Goal: Information Seeking & Learning: Find specific page/section

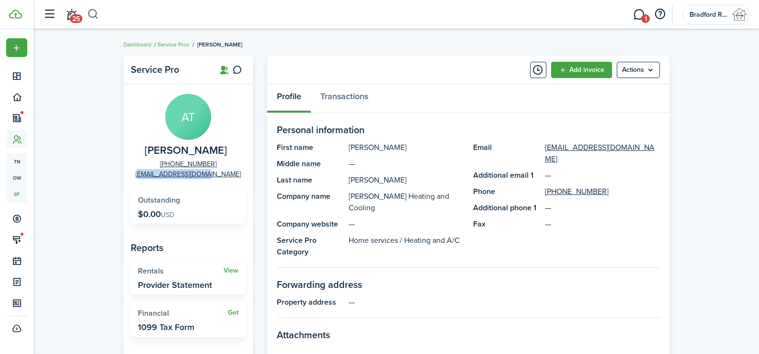
click at [88, 11] on button "button" at bounding box center [93, 14] width 12 height 16
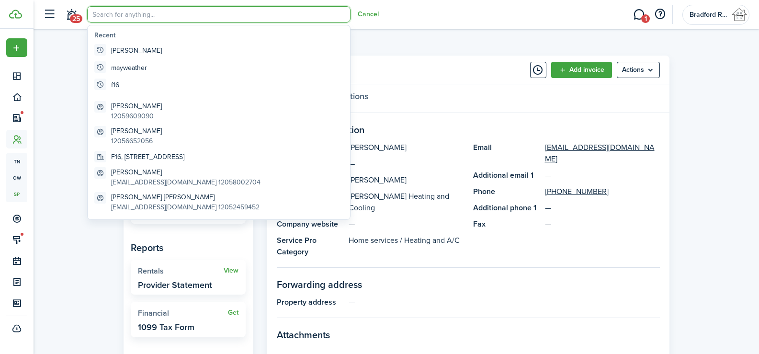
click at [104, 16] on input "search" at bounding box center [218, 14] width 263 height 16
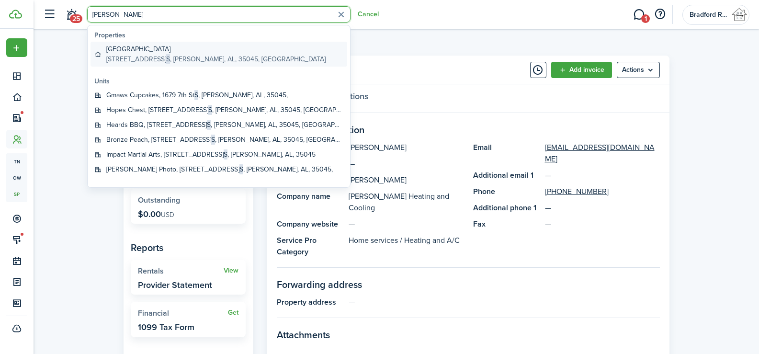
type input "[PERSON_NAME]"
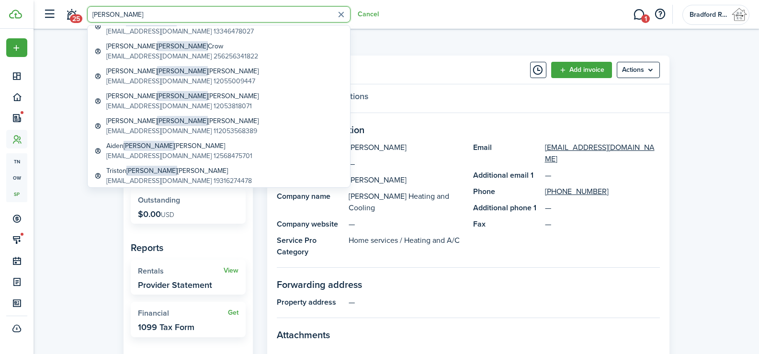
scroll to position [378, 0]
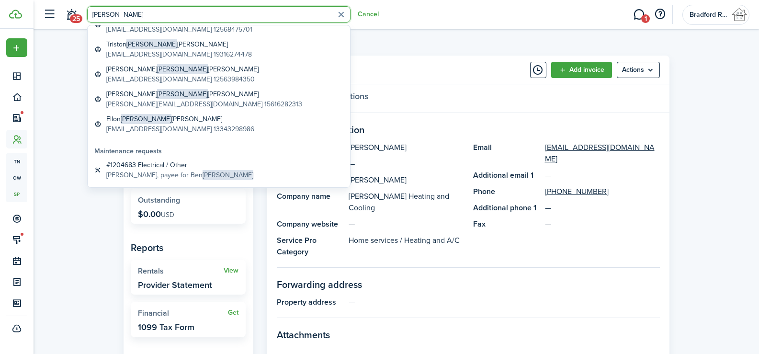
drag, startPoint x: 115, startPoint y: 15, endPoint x: 10, endPoint y: 21, distance: 105.4
click at [30, 19] on landlord-dashboard "Create New Dashboard Portfolio Leasing Contacts tn Tenants ow Owners sp Service…" at bounding box center [379, 177] width 759 height 354
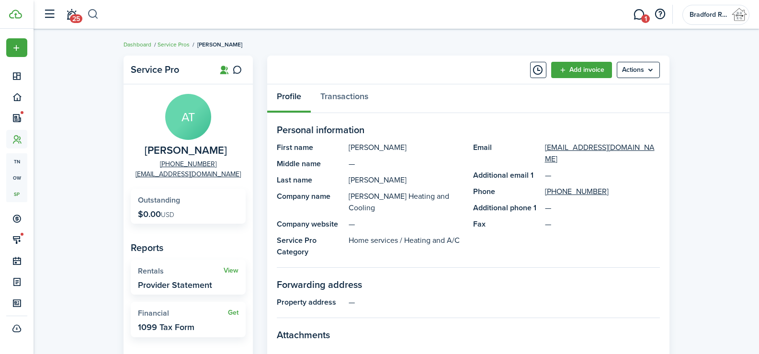
click at [96, 12] on button "button" at bounding box center [93, 14] width 12 height 16
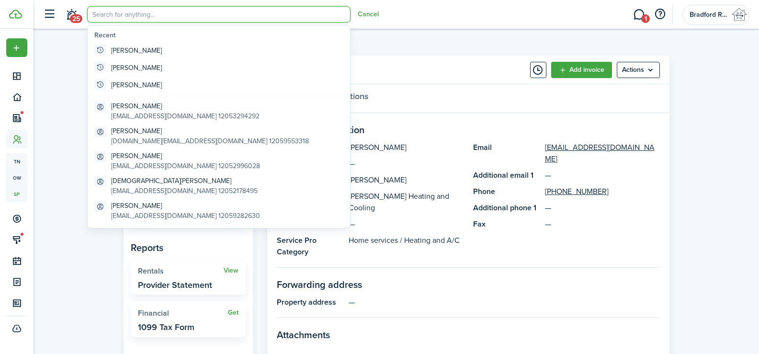
click at [105, 16] on input "search" at bounding box center [218, 14] width 263 height 16
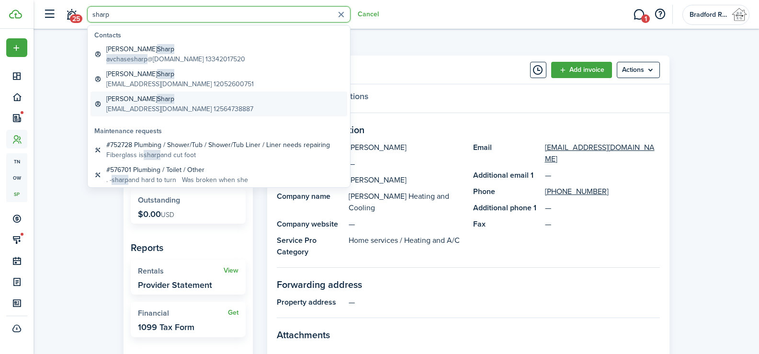
type input "sharp"
click at [157, 102] on span "Sharp" at bounding box center [165, 99] width 17 height 10
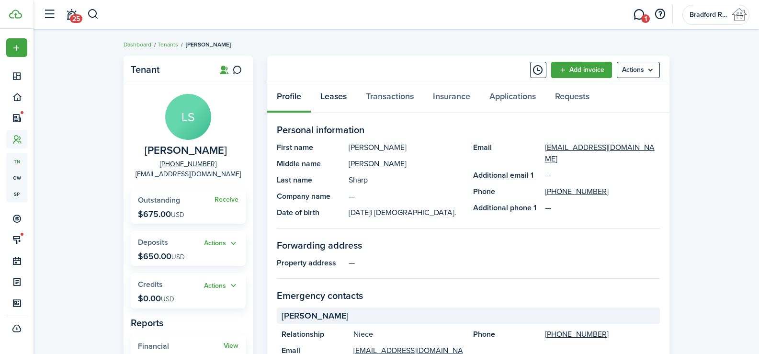
click at [332, 103] on link "Leases" at bounding box center [333, 98] width 45 height 29
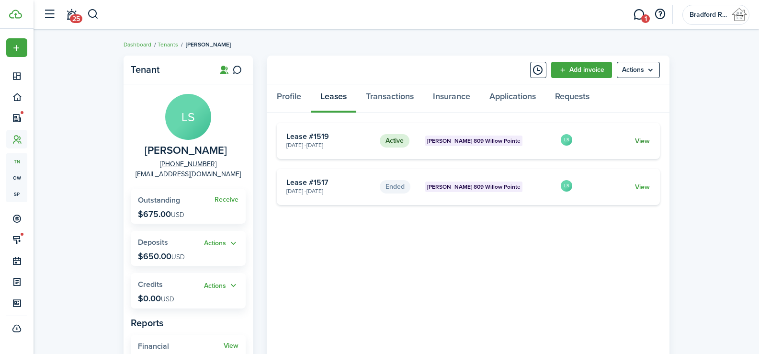
click at [639, 139] on link "View" at bounding box center [642, 141] width 15 height 10
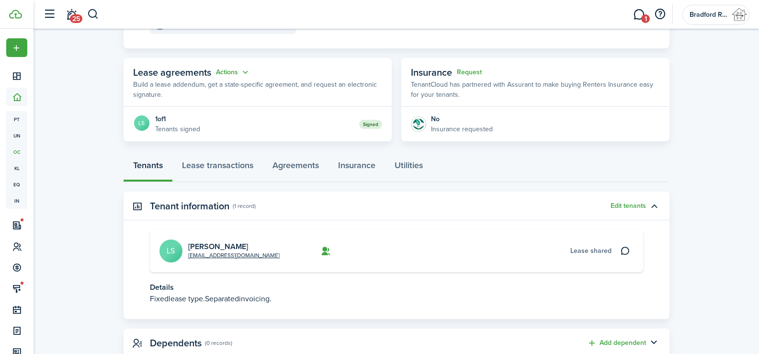
scroll to position [173, 0]
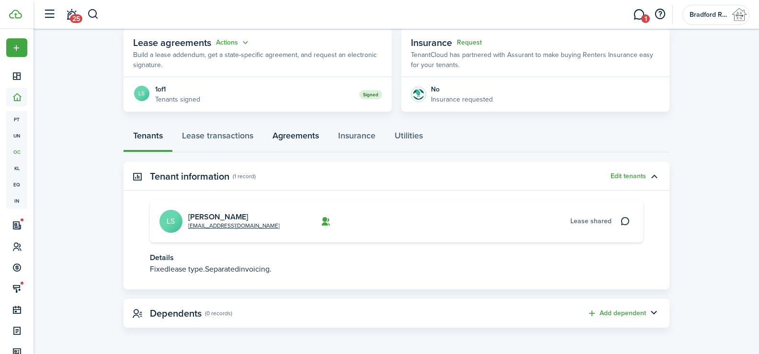
click at [287, 136] on link "Agreements" at bounding box center [296, 137] width 66 height 29
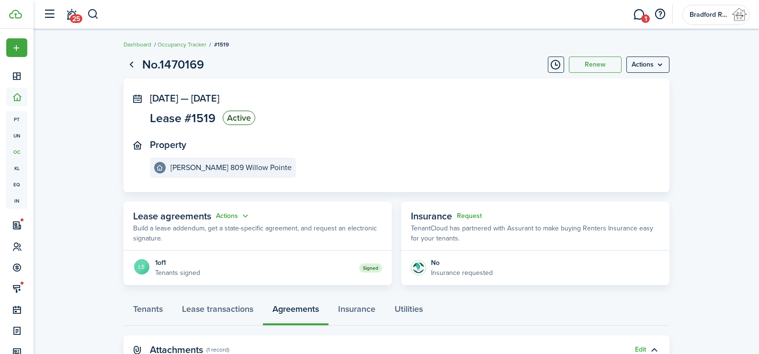
scroll to position [177, 0]
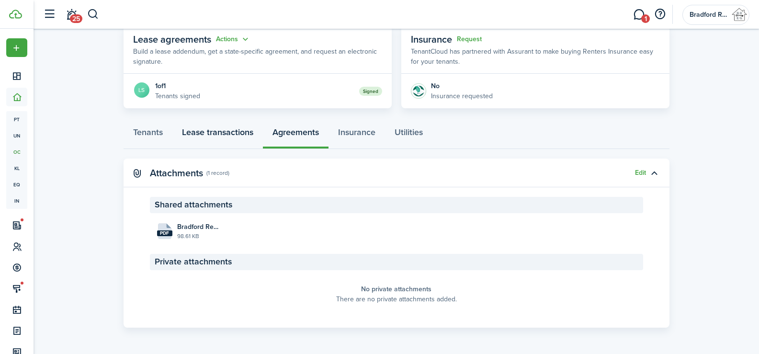
click at [213, 134] on link "Lease transactions" at bounding box center [217, 134] width 90 height 29
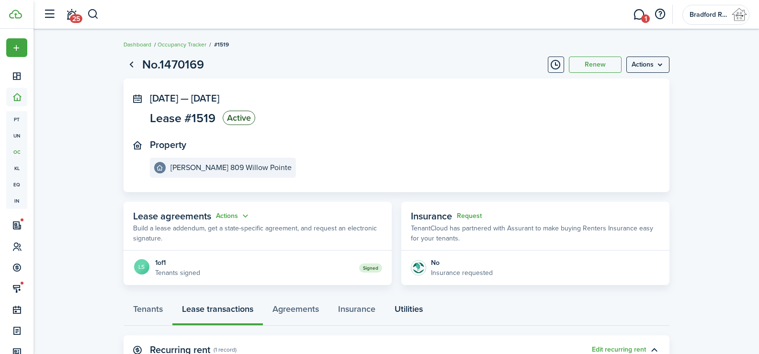
click at [404, 315] on link "Utilities" at bounding box center [408, 311] width 47 height 29
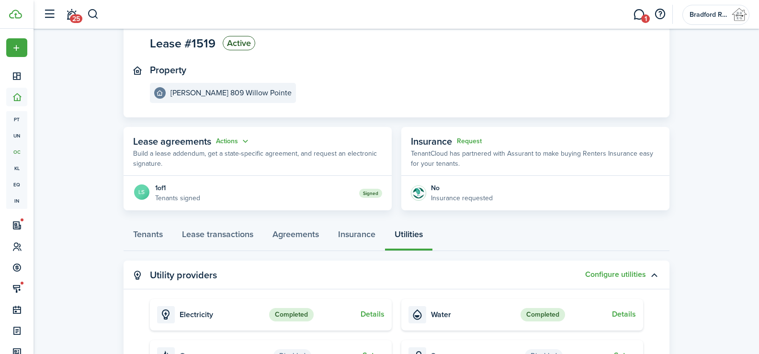
click at [313, 273] on panel-main-header "Utility providers Configure utilities" at bounding box center [396, 274] width 546 height 29
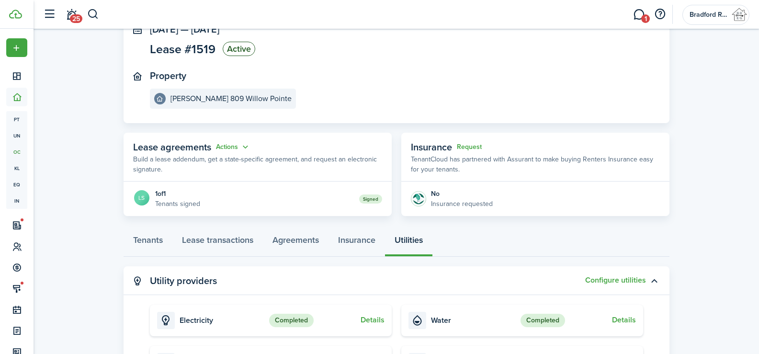
scroll to position [0, 0]
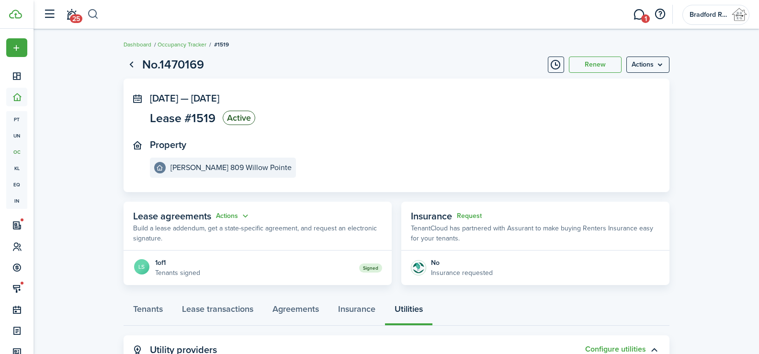
click at [97, 11] on button "button" at bounding box center [93, 14] width 12 height 16
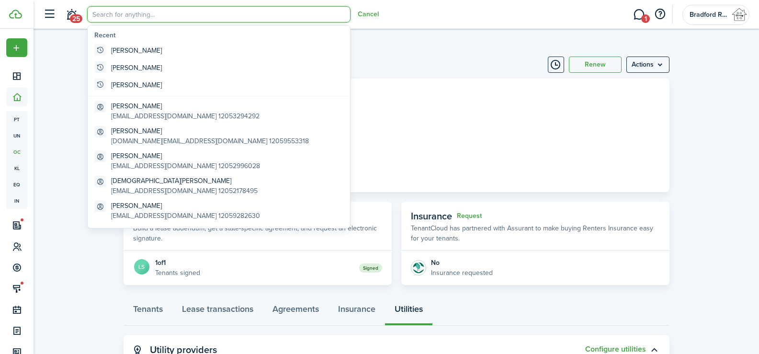
click at [143, 19] on input "search" at bounding box center [218, 14] width 263 height 16
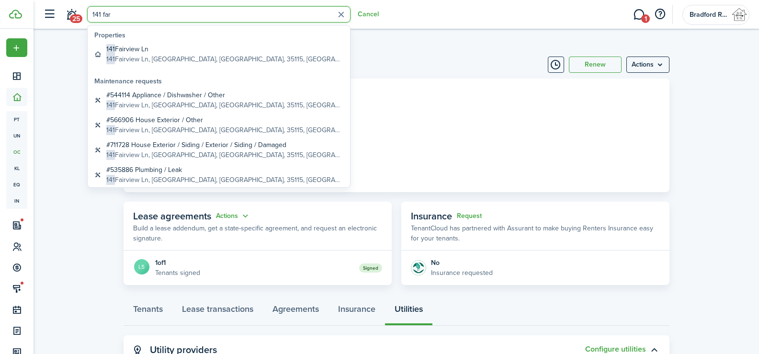
type input "141 far"
click at [165, 50] on global-search-item-title "141 Fairview Ln" at bounding box center [224, 49] width 237 height 10
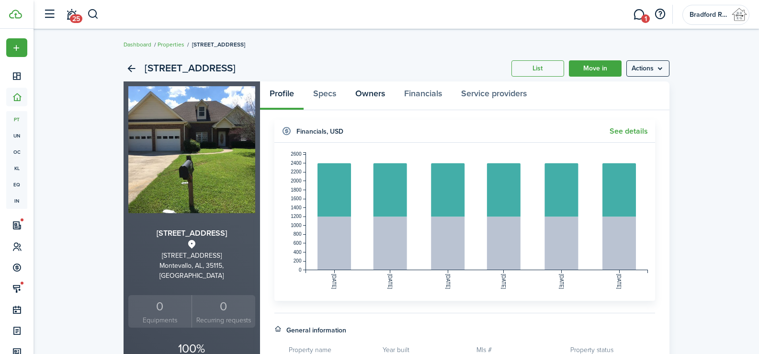
click at [366, 101] on link "Owners" at bounding box center [370, 95] width 49 height 29
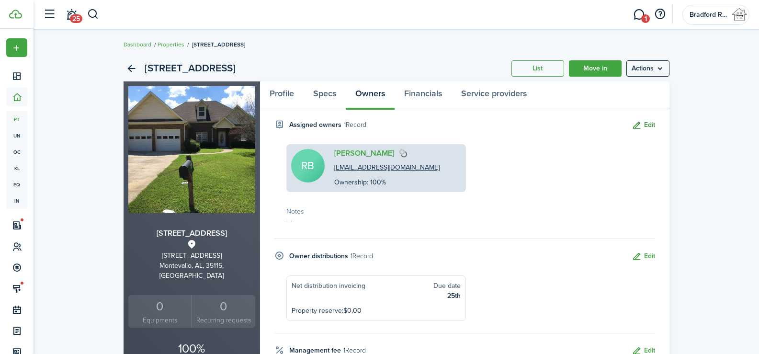
click at [644, 127] on button "Edit" at bounding box center [642, 125] width 23 height 11
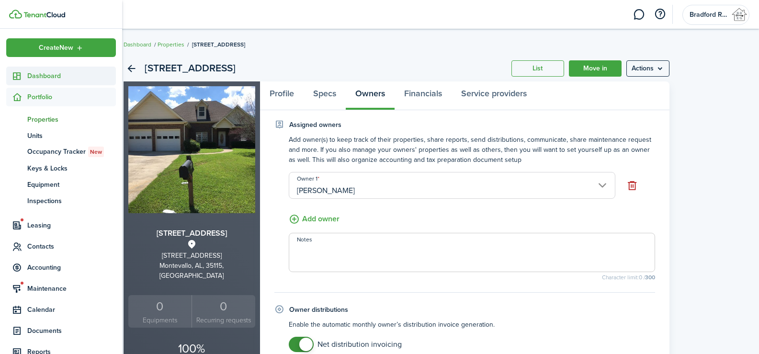
click at [15, 79] on icon at bounding box center [17, 76] width 10 height 10
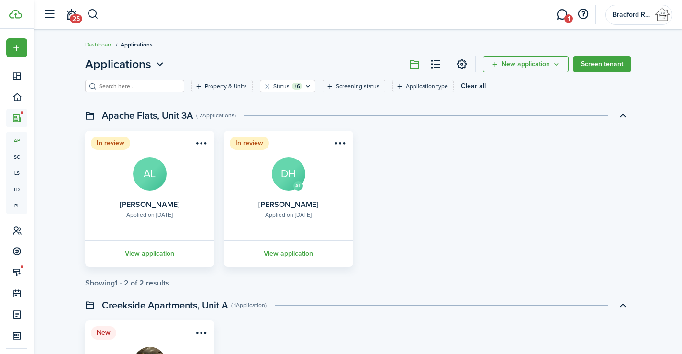
click at [558, 7] on link "1" at bounding box center [562, 14] width 18 height 24
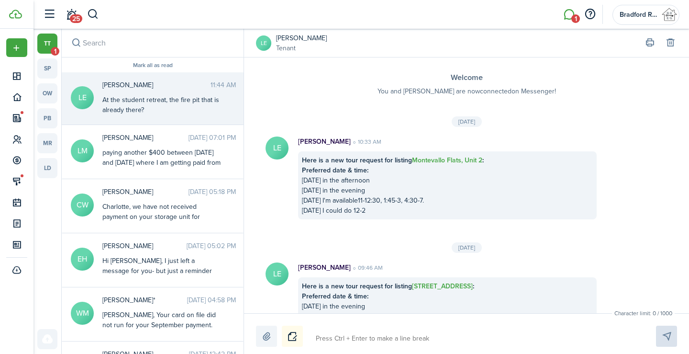
scroll to position [765, 0]
